Goal: Information Seeking & Learning: Understand process/instructions

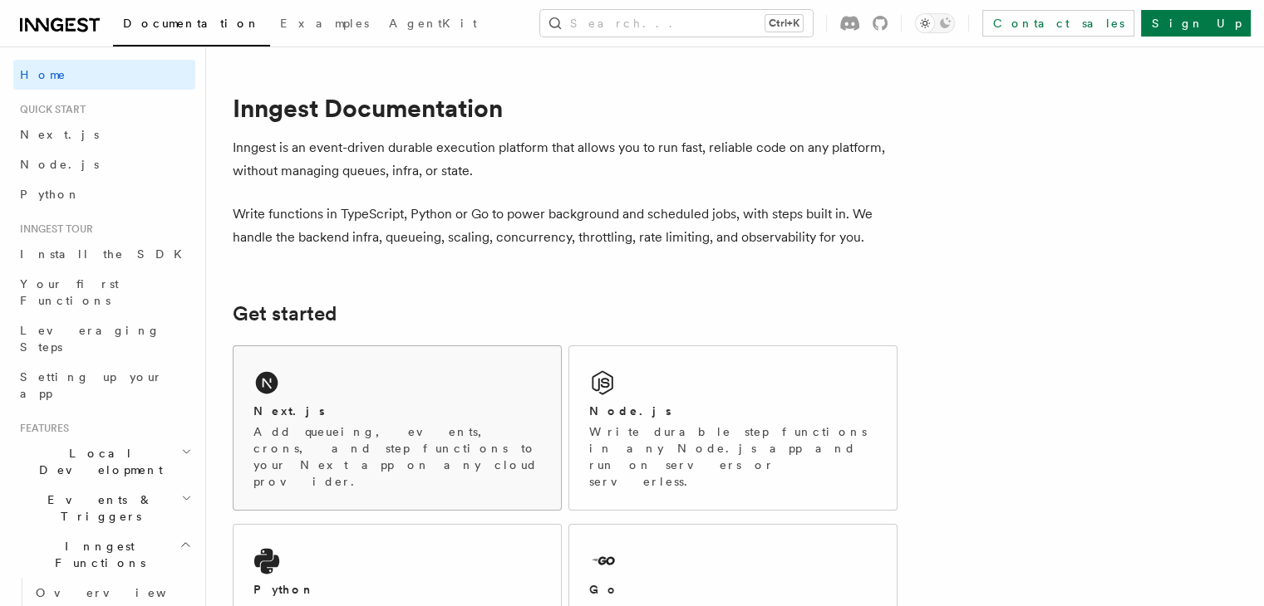
drag, startPoint x: 0, startPoint y: 0, endPoint x: 334, endPoint y: 429, distance: 543.4
click at [334, 429] on p "Add queueing, events, crons, and step functions to your Next app on any cloud p…" at bounding box center [396, 457] width 287 height 66
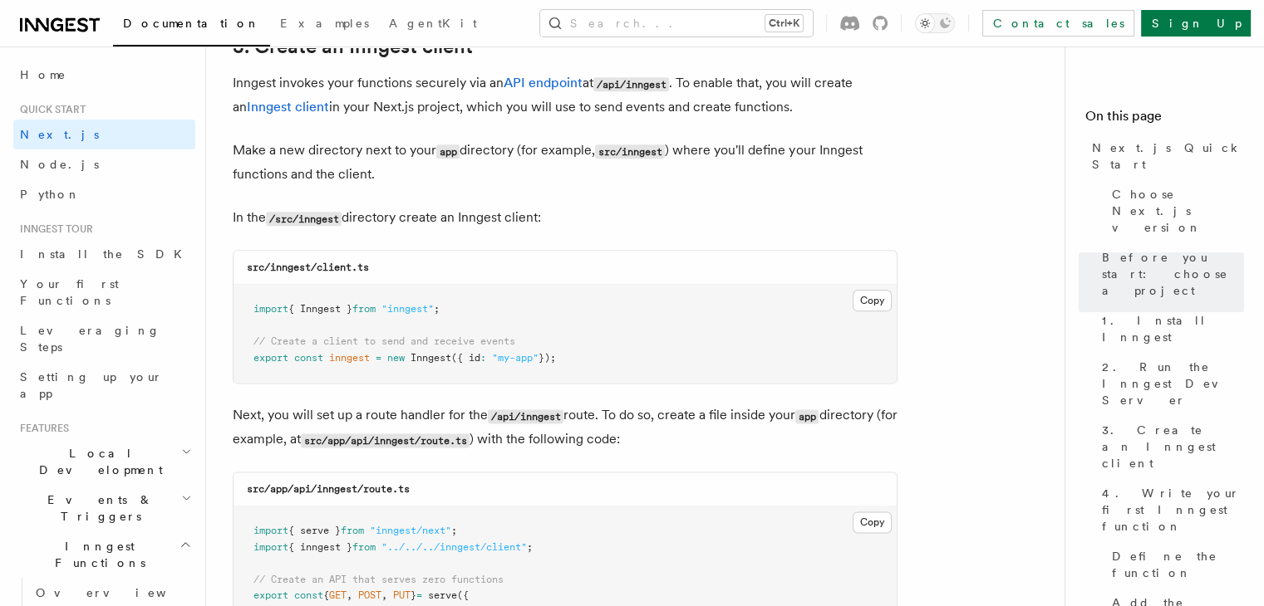
scroll to position [1992, 0]
drag, startPoint x: 599, startPoint y: 83, endPoint x: 674, endPoint y: 91, distance: 75.2
click at [669, 91] on code "/api/inngest" at bounding box center [631, 86] width 76 height 14
copy code "/api/inngest"
click at [683, 179] on p "Make a new directory next to your app directory (for example, src/inngest ) whe…" at bounding box center [565, 163] width 665 height 47
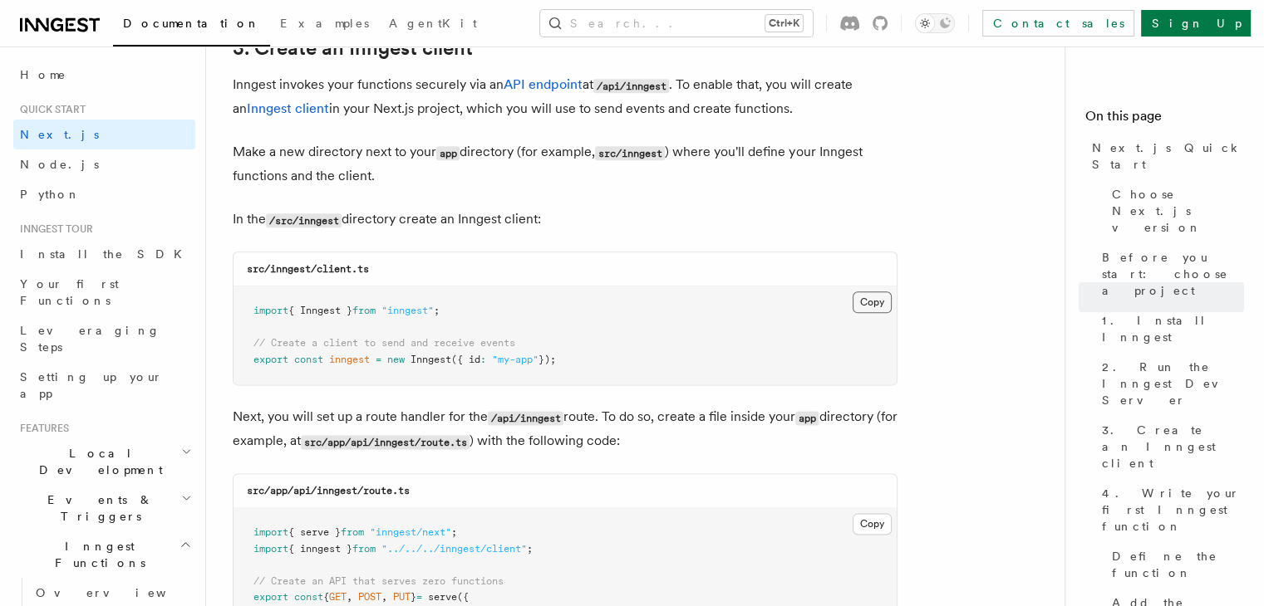
click at [864, 307] on button "Copy Copied" at bounding box center [871, 303] width 39 height 22
